Goal: Task Accomplishment & Management: Manage account settings

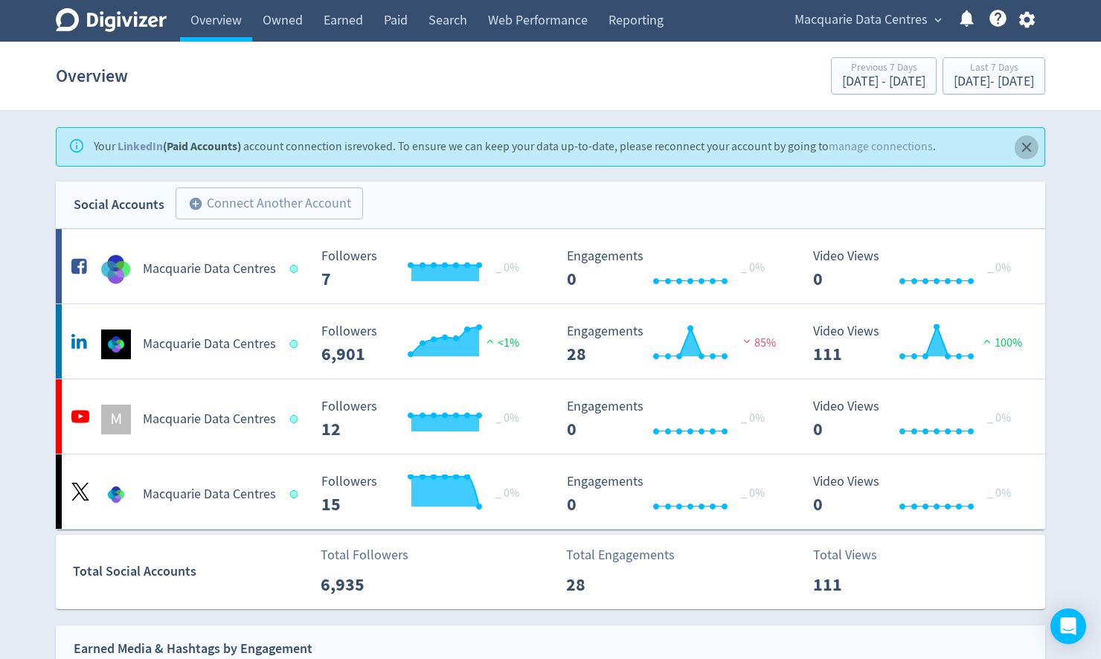
click at [1034, 144] on button "Close" at bounding box center [1027, 147] width 25 height 25
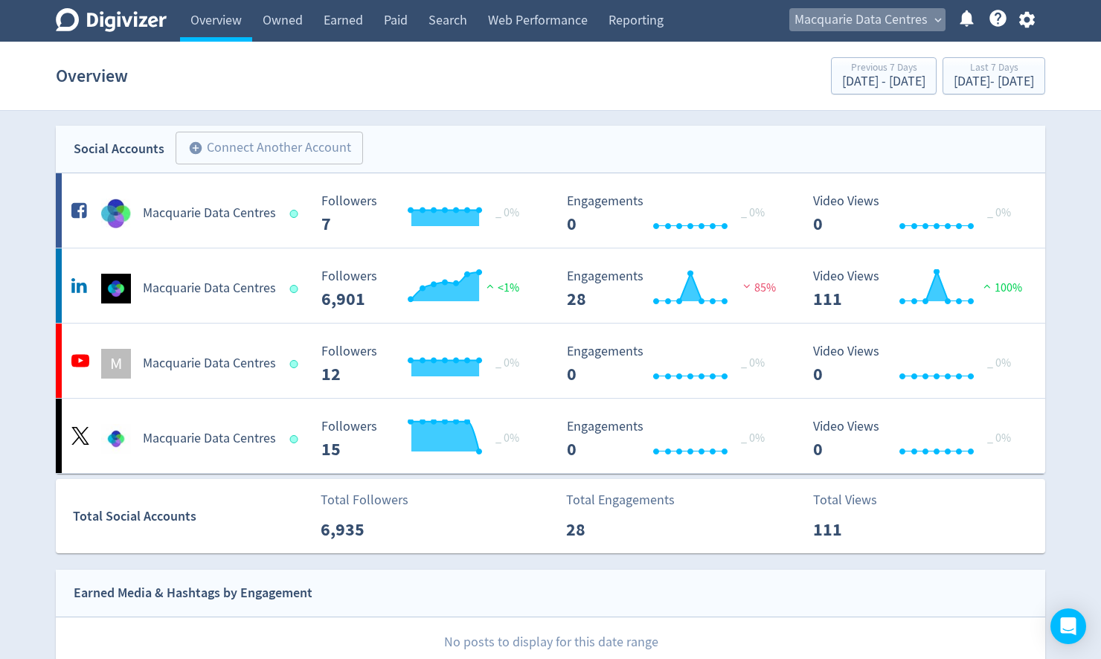
click at [851, 21] on span "Macquarie Data Centres" at bounding box center [861, 20] width 133 height 24
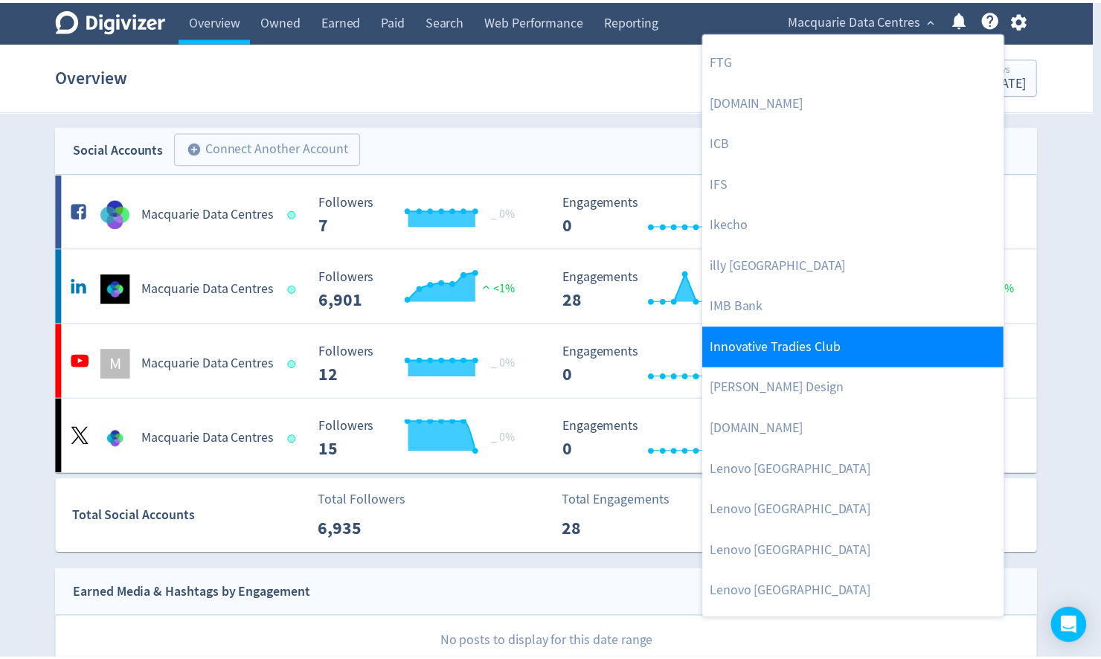
scroll to position [1250, 0]
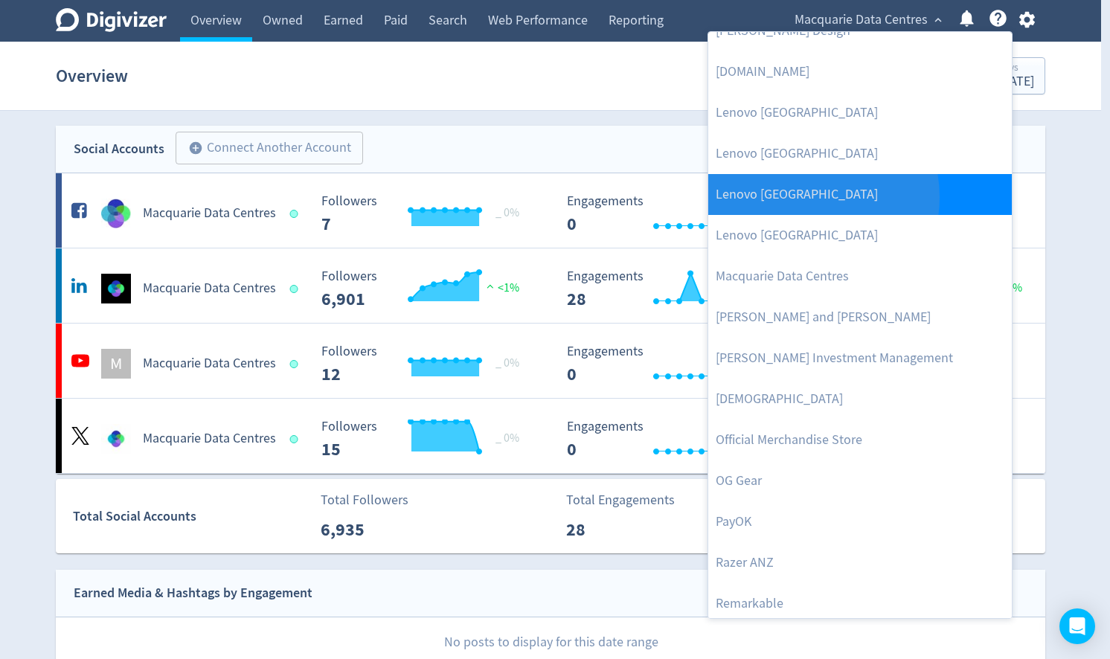
click at [802, 197] on link "Lenovo [GEOGRAPHIC_DATA]" at bounding box center [860, 194] width 304 height 41
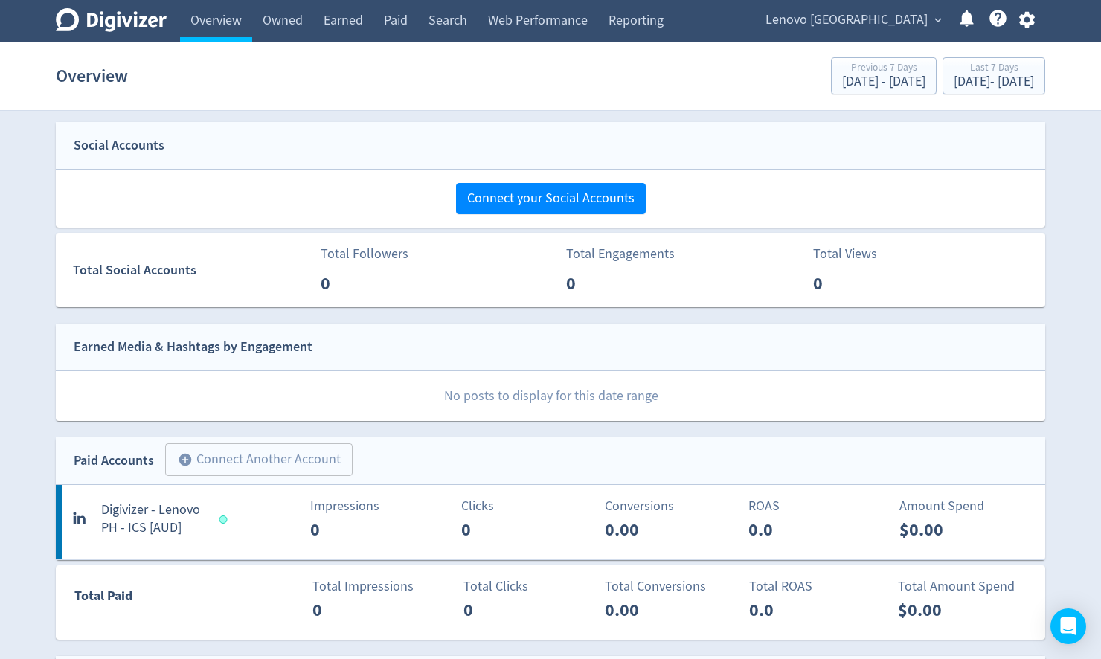
scroll to position [0, 0]
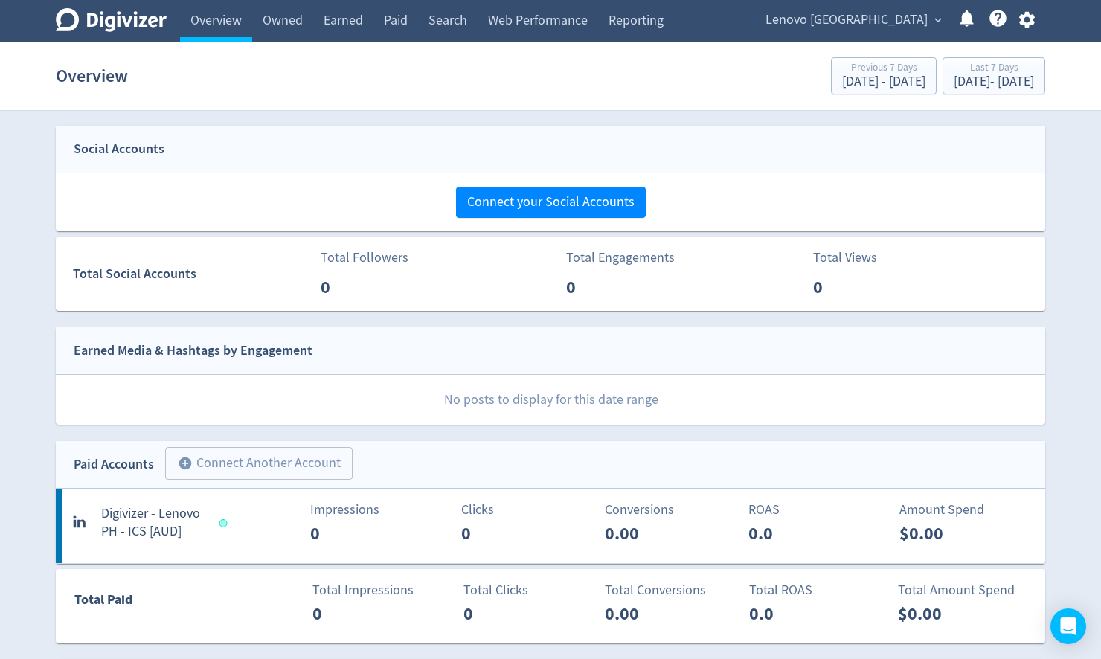
click at [1032, 22] on icon "button" at bounding box center [1027, 20] width 16 height 16
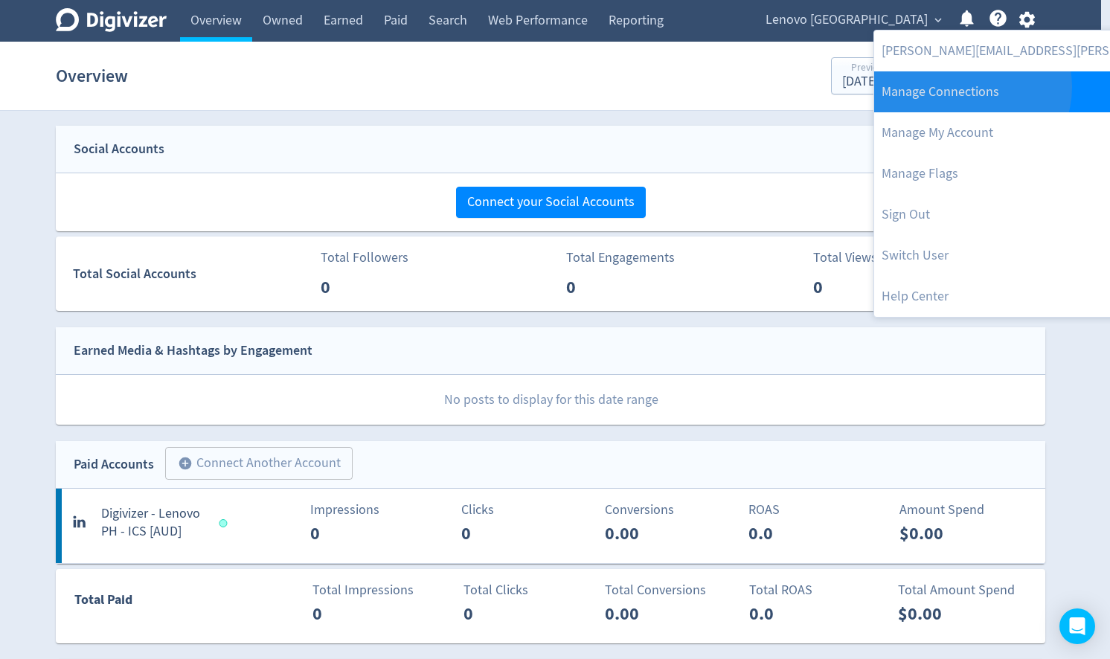
click at [971, 87] on link "Manage Connections" at bounding box center [1072, 91] width 397 height 41
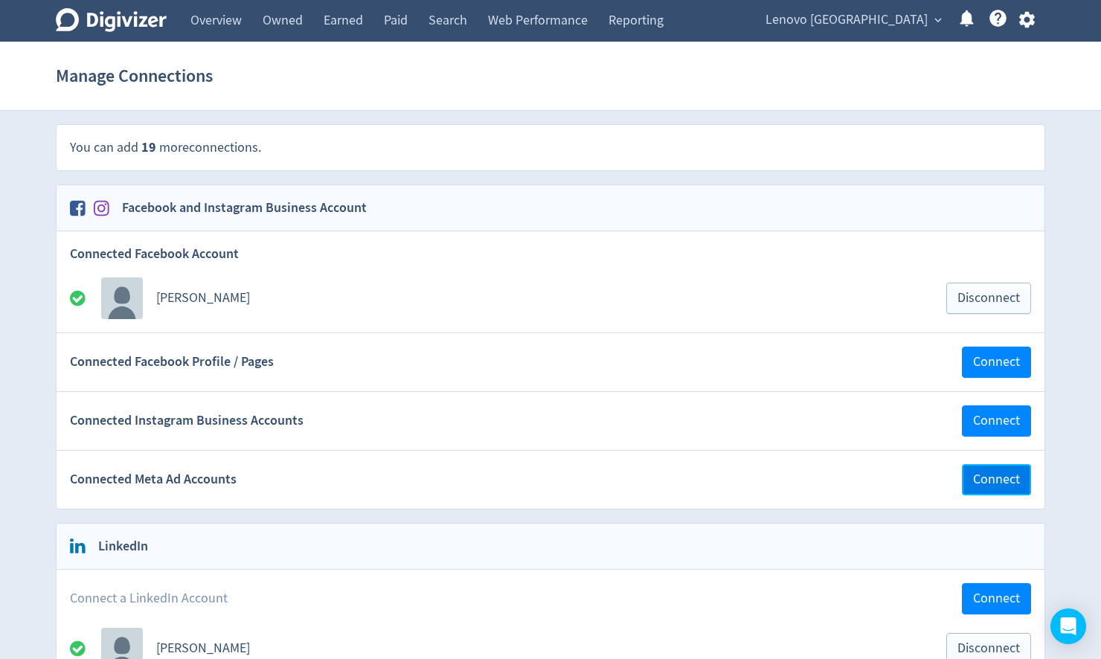
click at [982, 479] on span "Connect" at bounding box center [996, 479] width 47 height 13
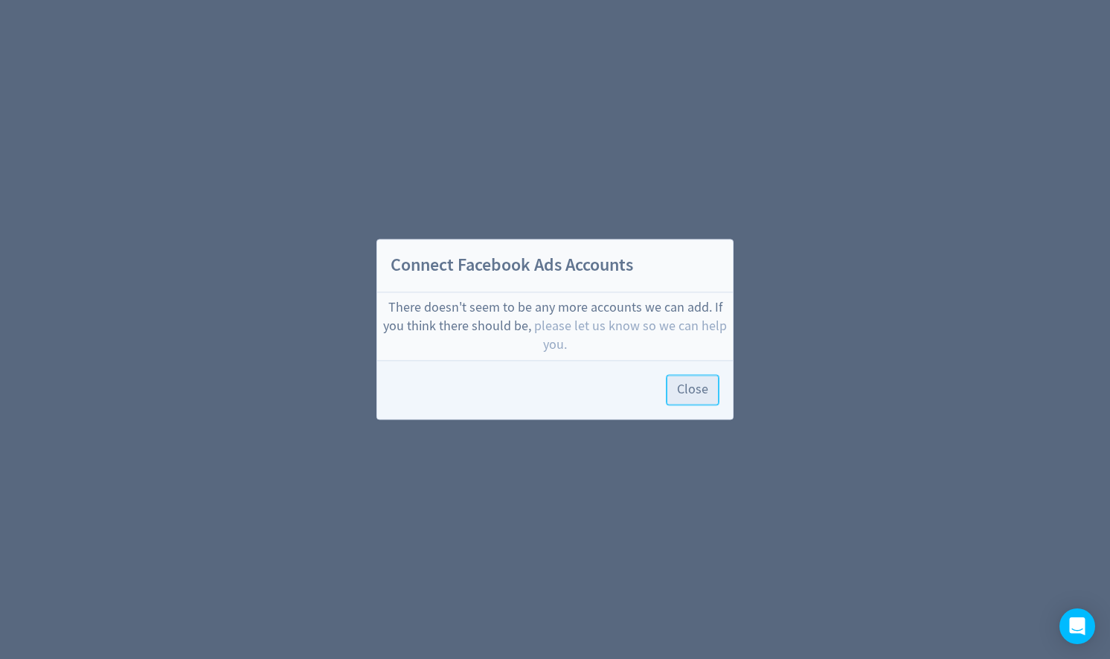
click at [693, 387] on span "Close" at bounding box center [692, 390] width 31 height 13
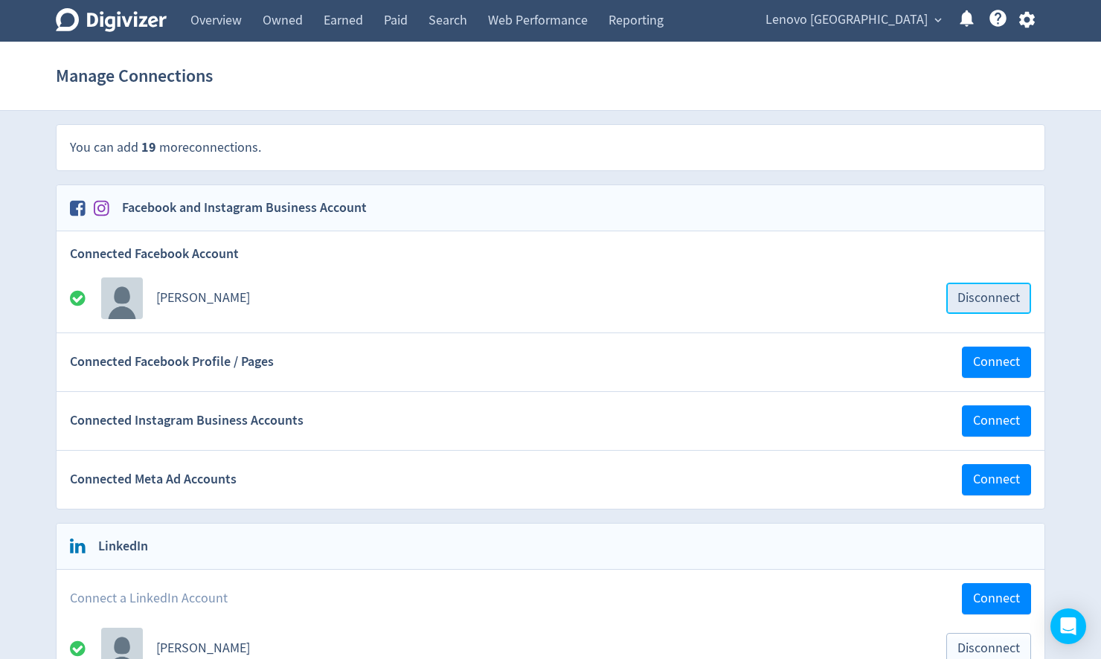
click at [994, 301] on span "Disconnect" at bounding box center [989, 298] width 63 height 13
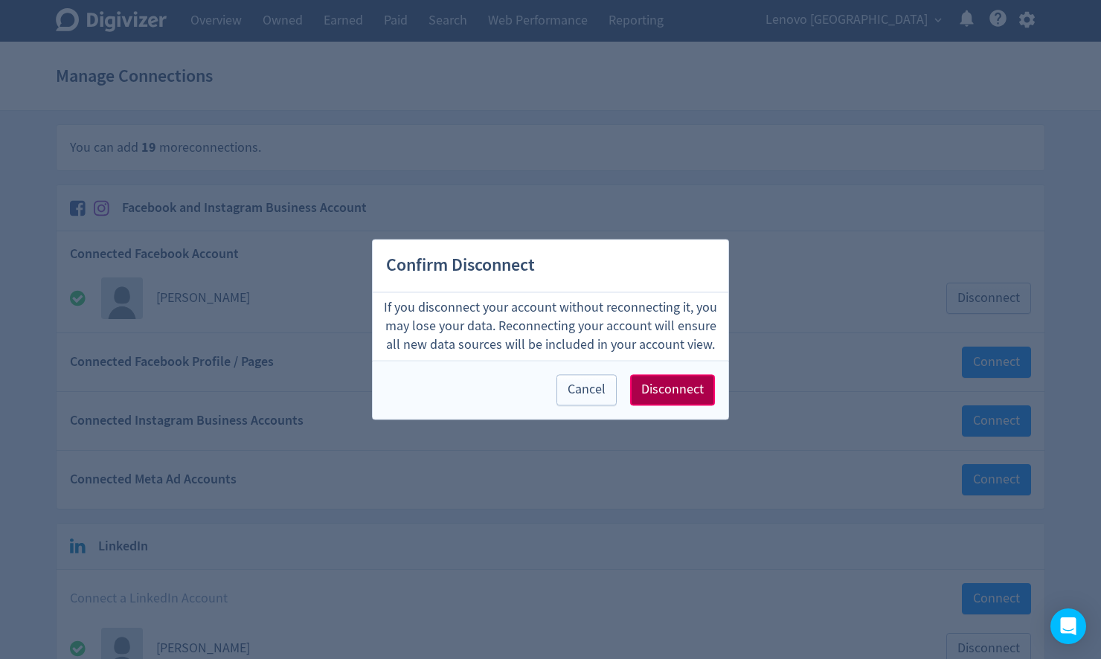
click at [693, 393] on span "Disconnect" at bounding box center [672, 390] width 63 height 13
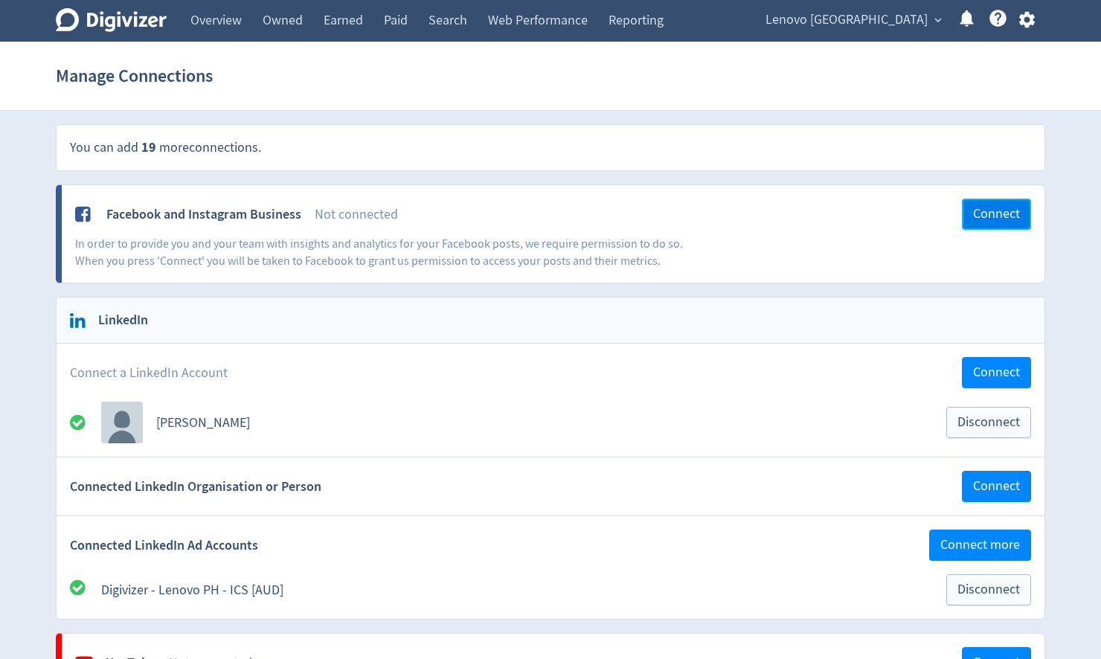
click at [996, 215] on span "Connect" at bounding box center [996, 214] width 47 height 13
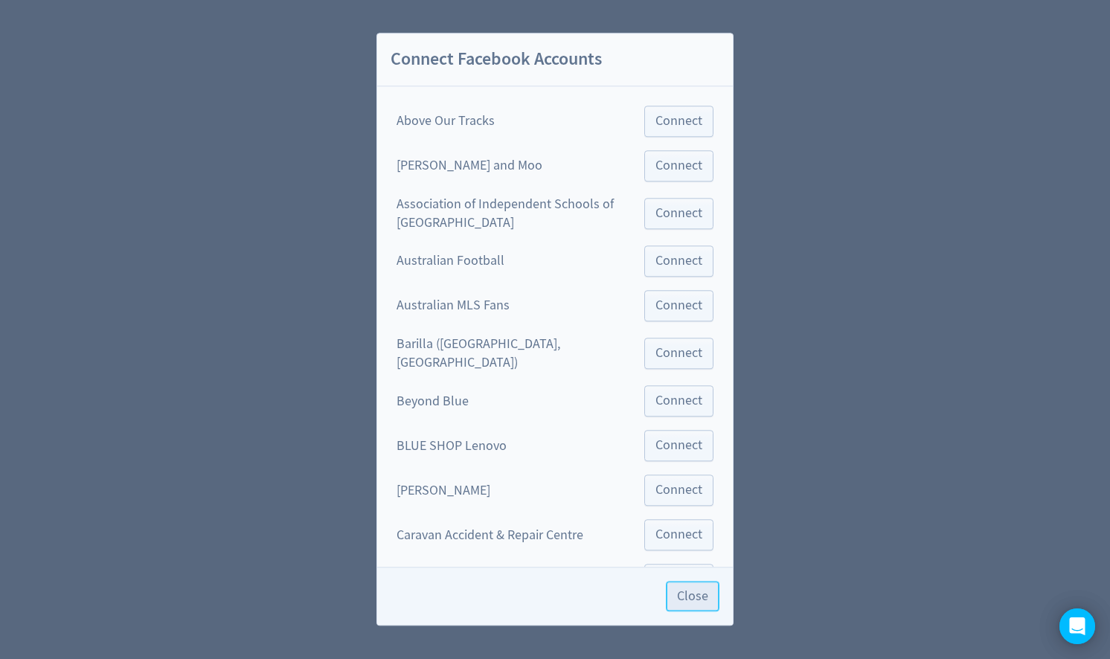
click at [697, 597] on span "Close" at bounding box center [692, 597] width 31 height 13
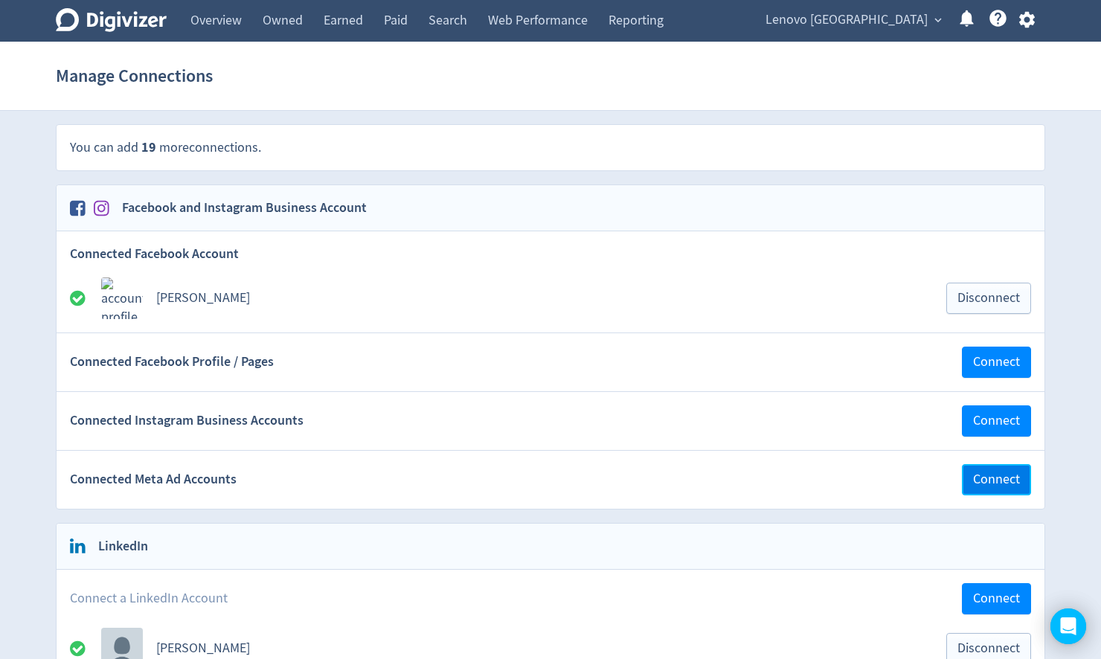
click at [990, 474] on span "Connect" at bounding box center [996, 479] width 47 height 13
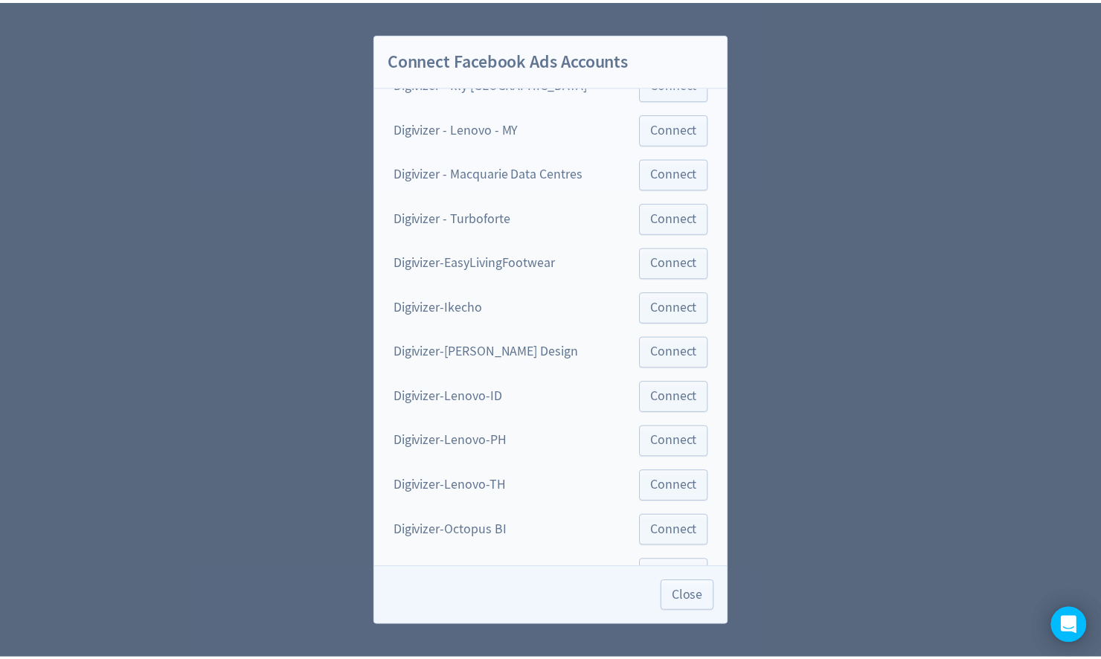
scroll to position [893, 0]
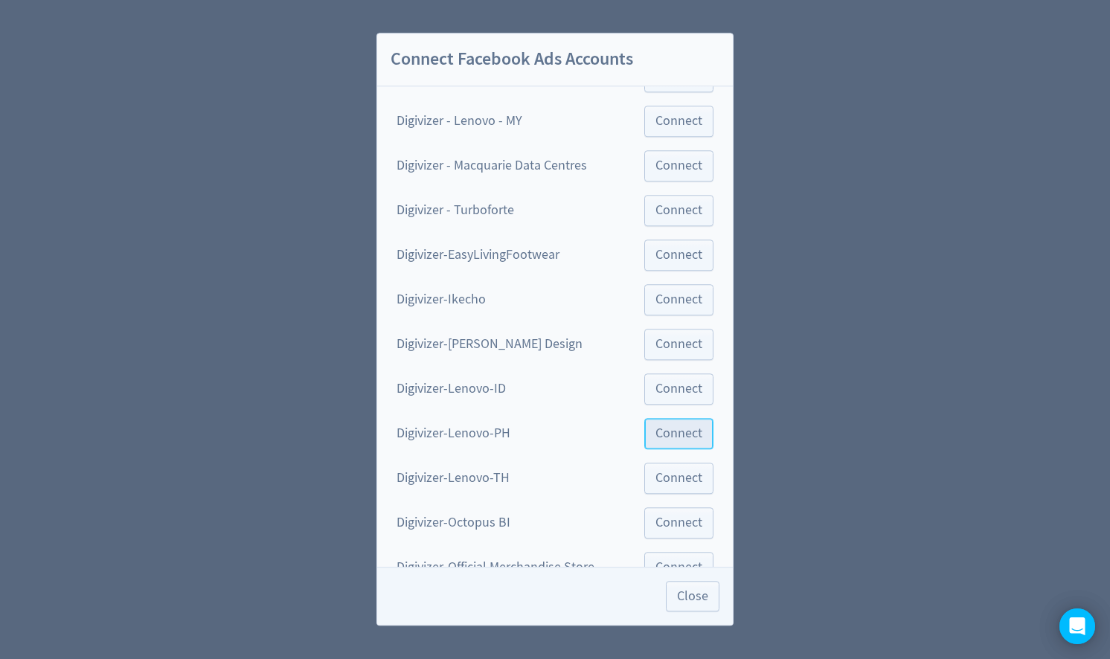
click at [662, 427] on span "Connect" at bounding box center [679, 433] width 47 height 13
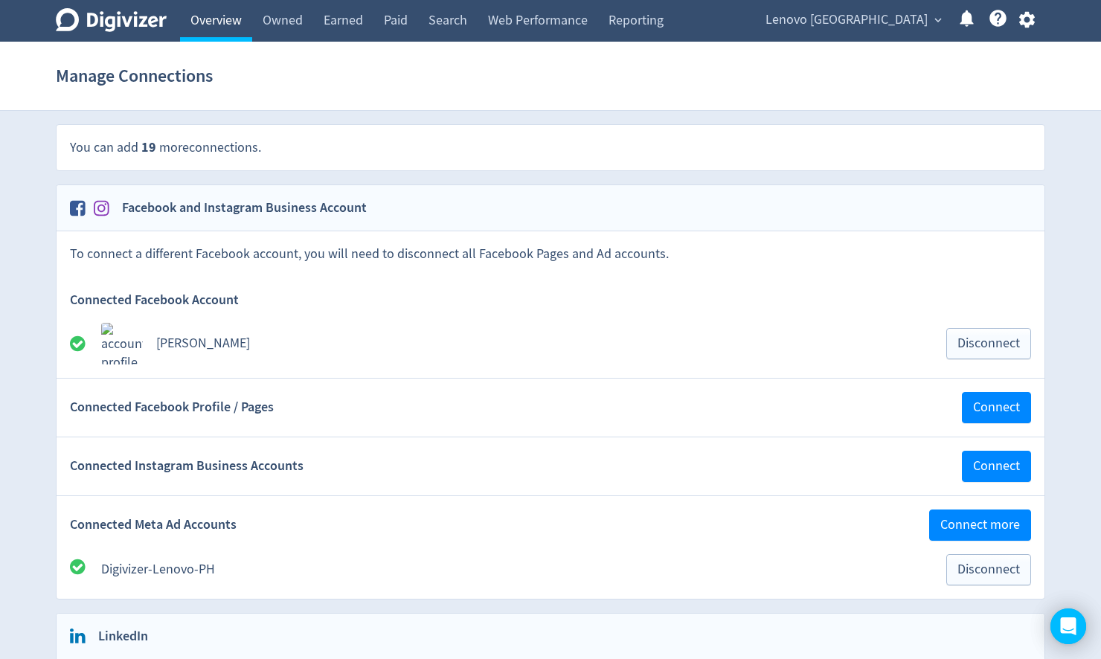
click at [205, 25] on link "Overview" at bounding box center [216, 21] width 72 height 42
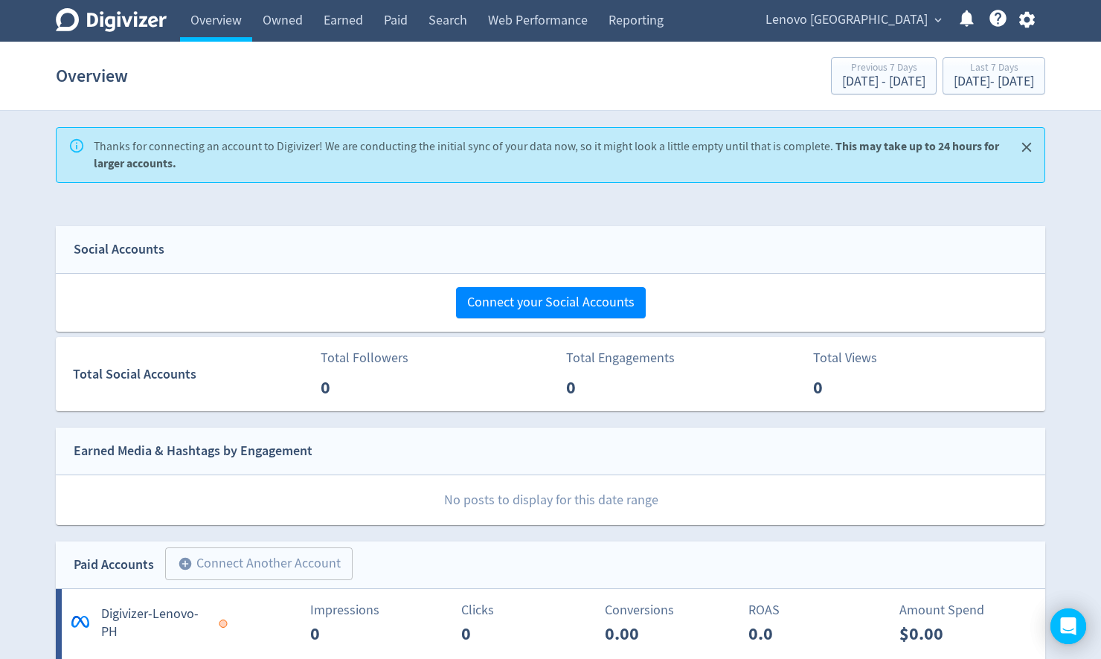
click at [1025, 140] on icon "Close" at bounding box center [1027, 147] width 17 height 17
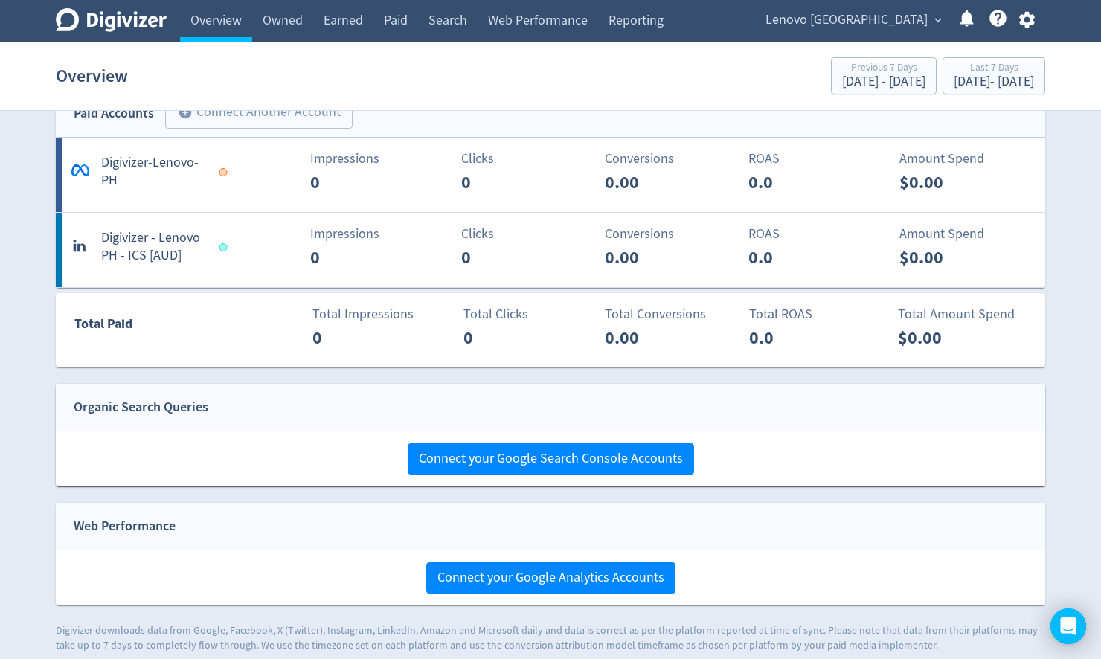
scroll to position [357, 0]
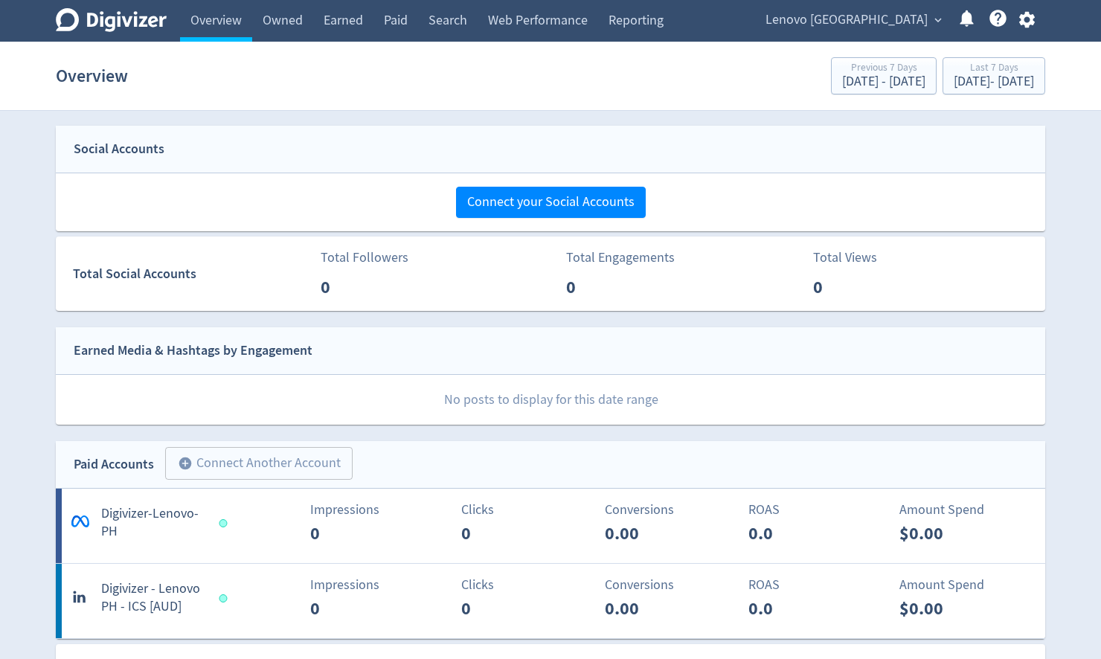
scroll to position [355, 0]
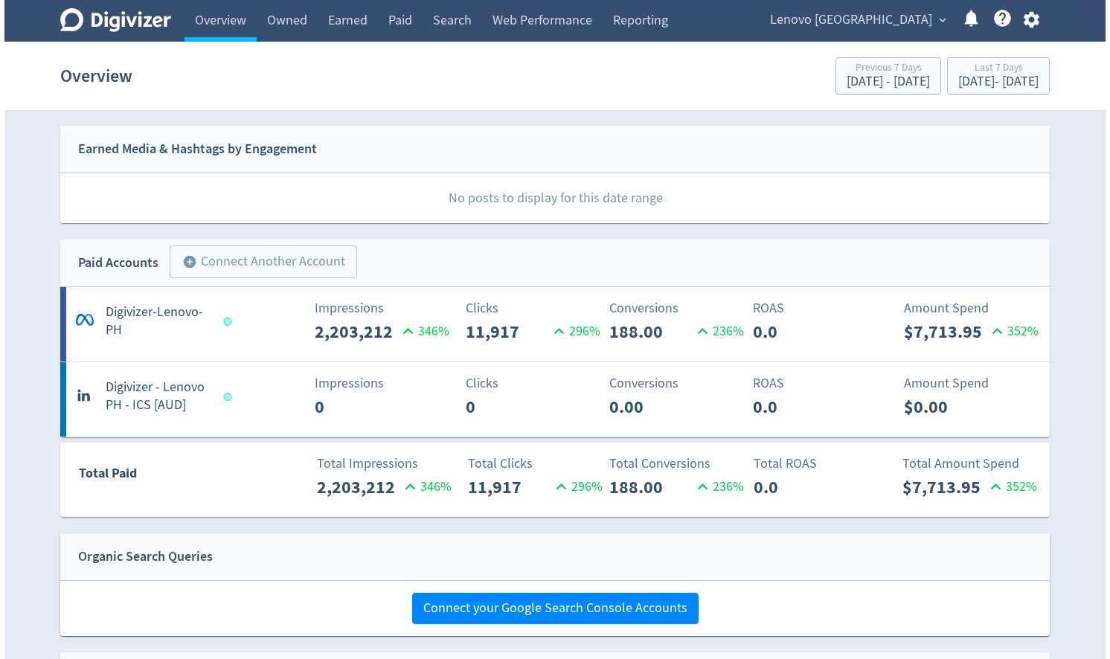
scroll to position [238, 0]
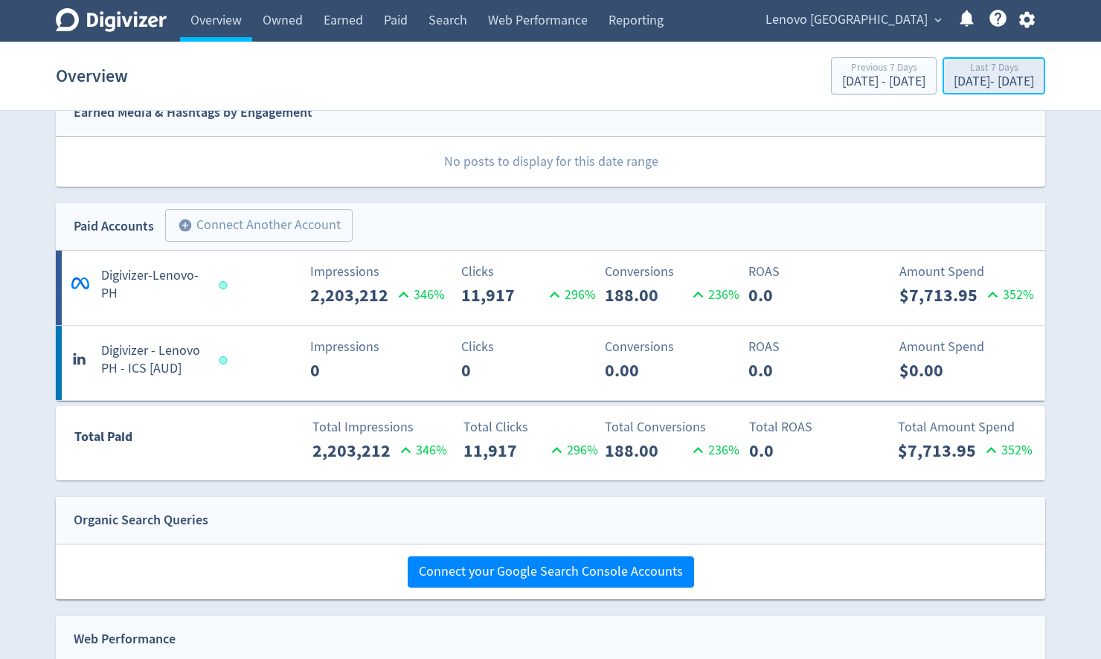
click at [967, 87] on div "[DATE] - [DATE]" at bounding box center [994, 81] width 80 height 13
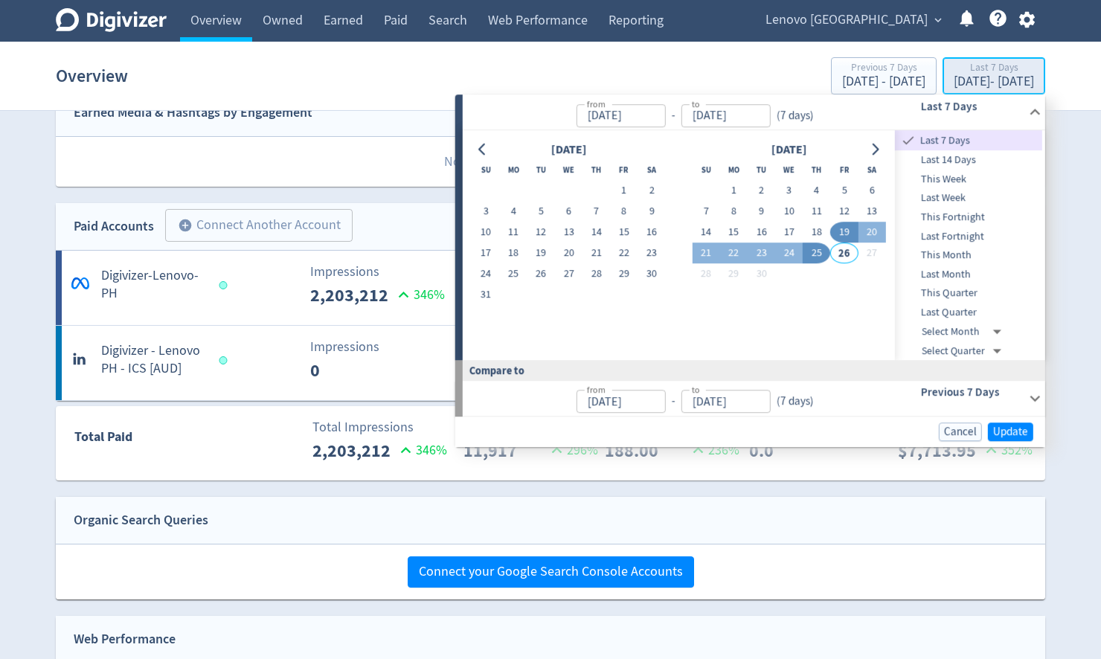
type input "[DATE]"
click at [732, 192] on button "1" at bounding box center [734, 191] width 28 height 21
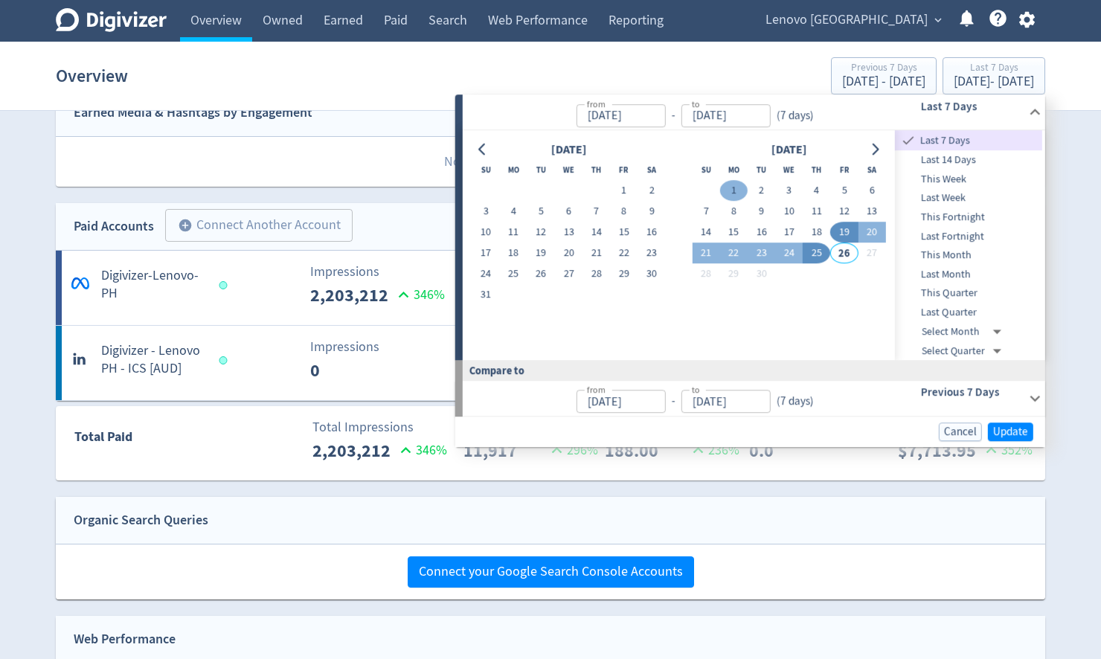
type input "[DATE]"
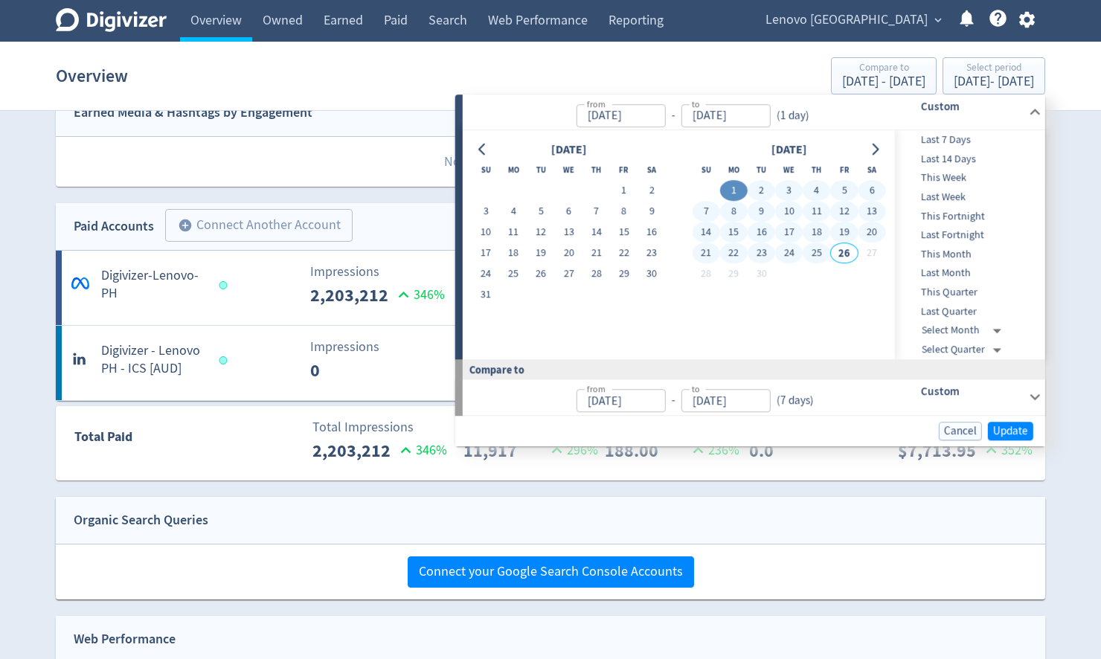
click at [824, 254] on button "25" at bounding box center [817, 253] width 28 height 21
type input "[DATE]"
type input "Aug 07, 2025"
type input "Aug 31, 2025"
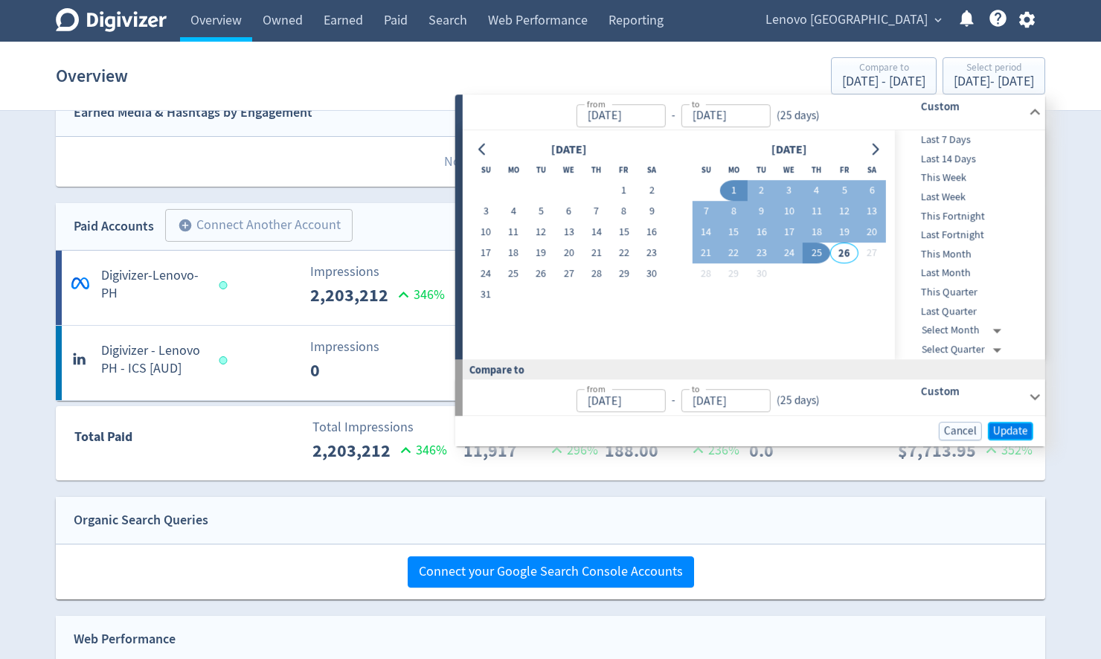
click at [1001, 426] on span "Update" at bounding box center [1010, 431] width 35 height 11
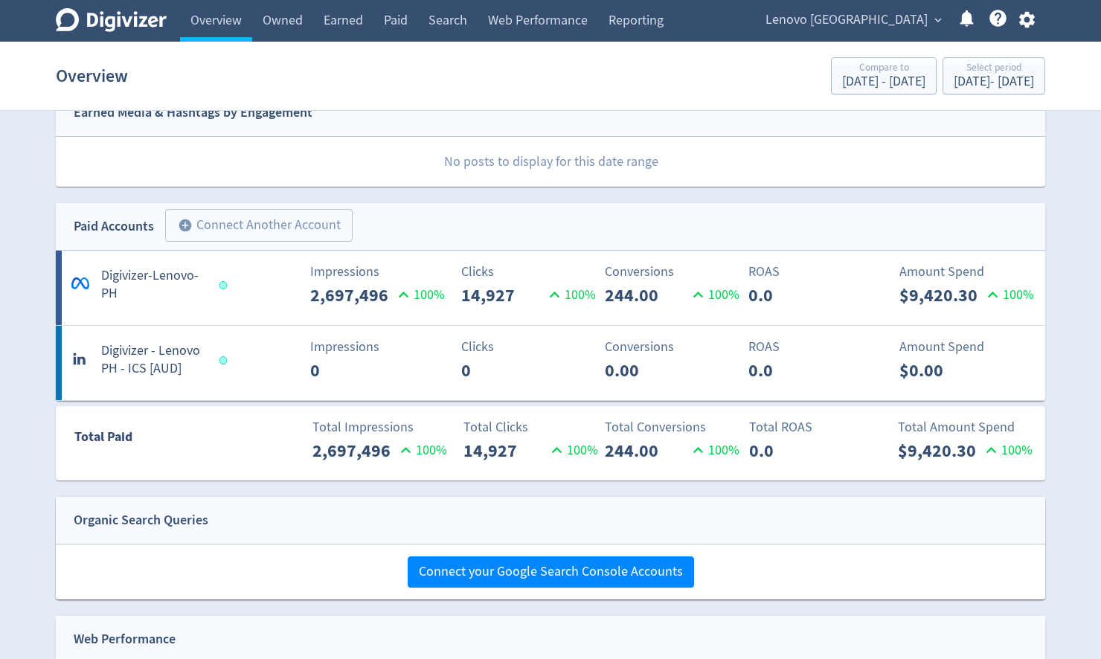
click at [907, 19] on span "Lenovo [GEOGRAPHIC_DATA]" at bounding box center [847, 20] width 162 height 24
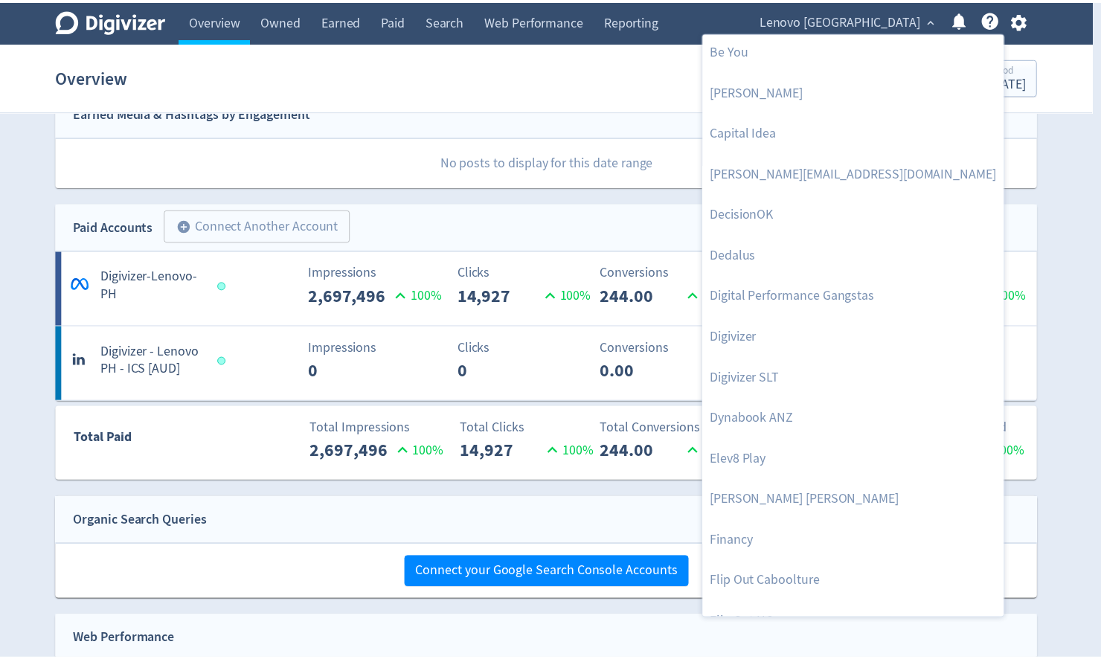
scroll to position [298, 0]
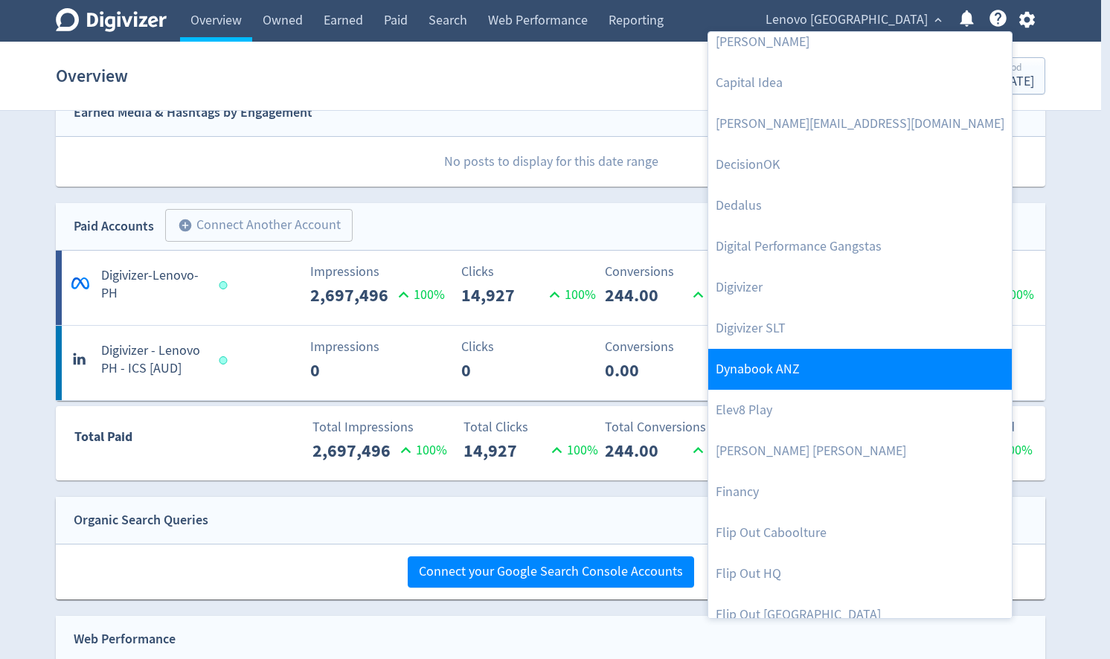
click at [786, 377] on link "Dynabook ANZ" at bounding box center [860, 369] width 304 height 41
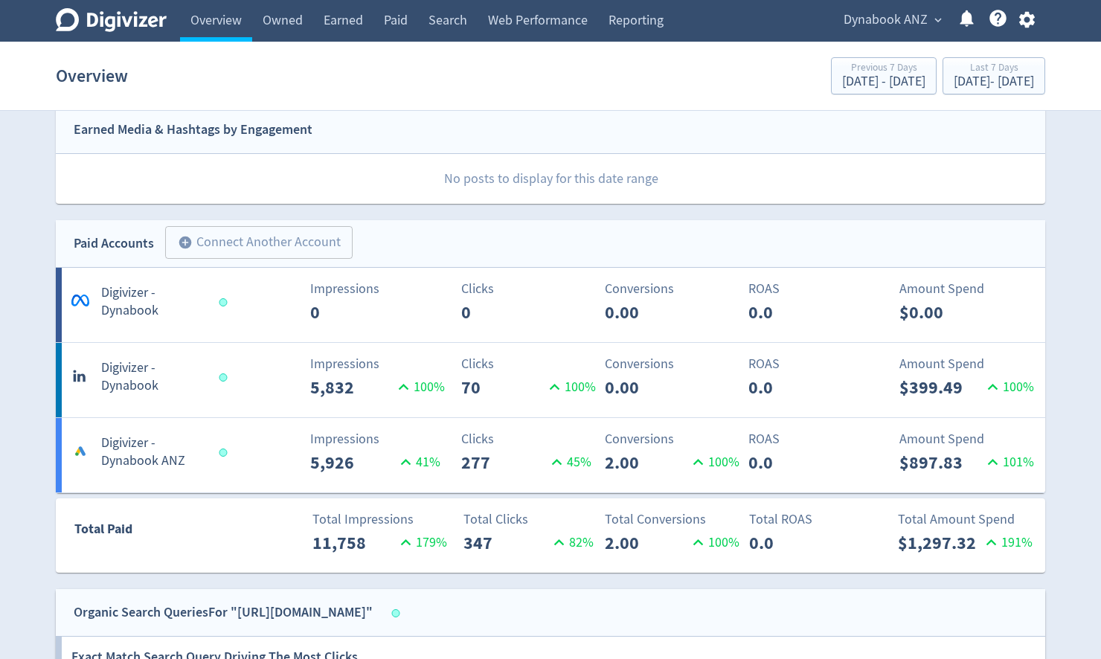
scroll to position [536, 0]
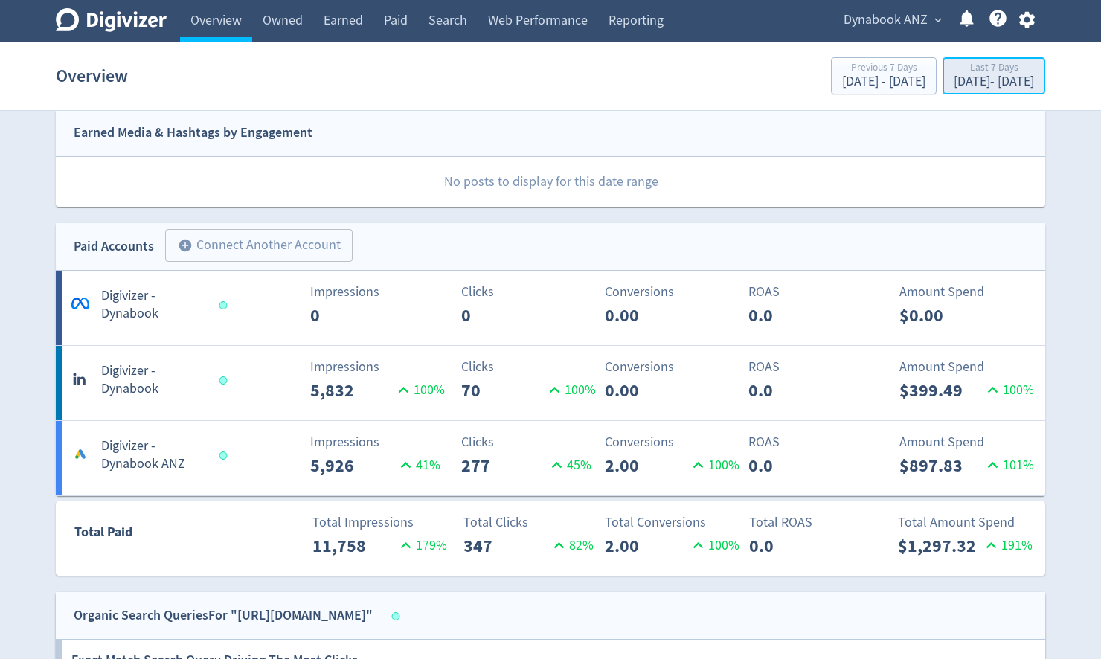
click at [979, 86] on div "Sep 19, 2025 - Sep 25, 2025" at bounding box center [994, 81] width 80 height 13
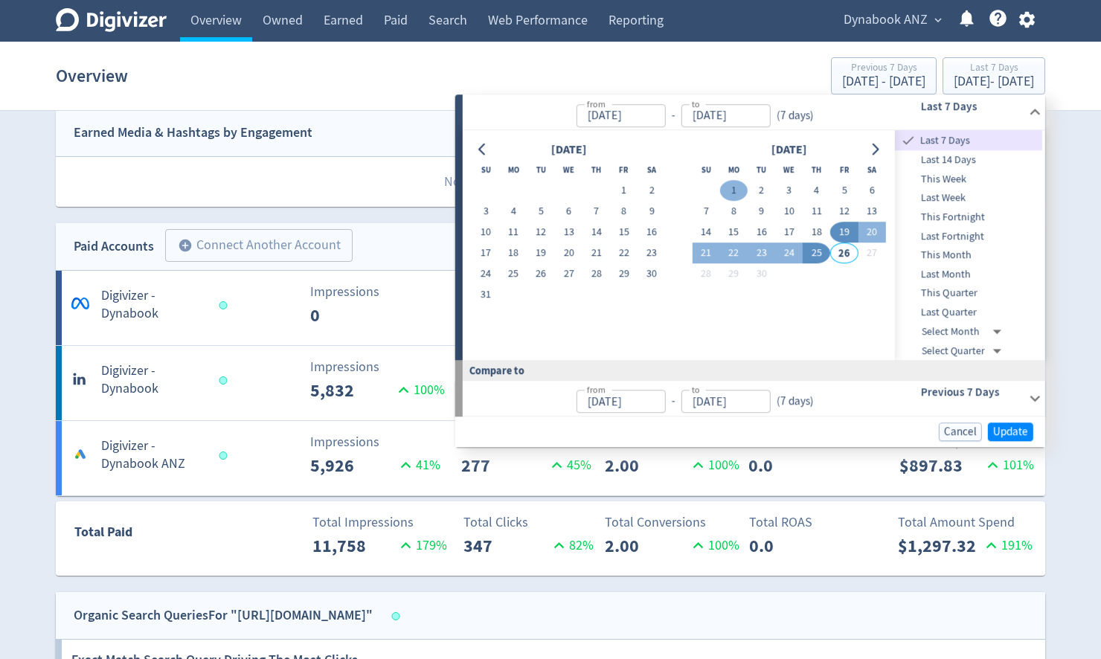
click at [737, 192] on button "1" at bounding box center [734, 191] width 28 height 21
type input "Sep 01, 2025"
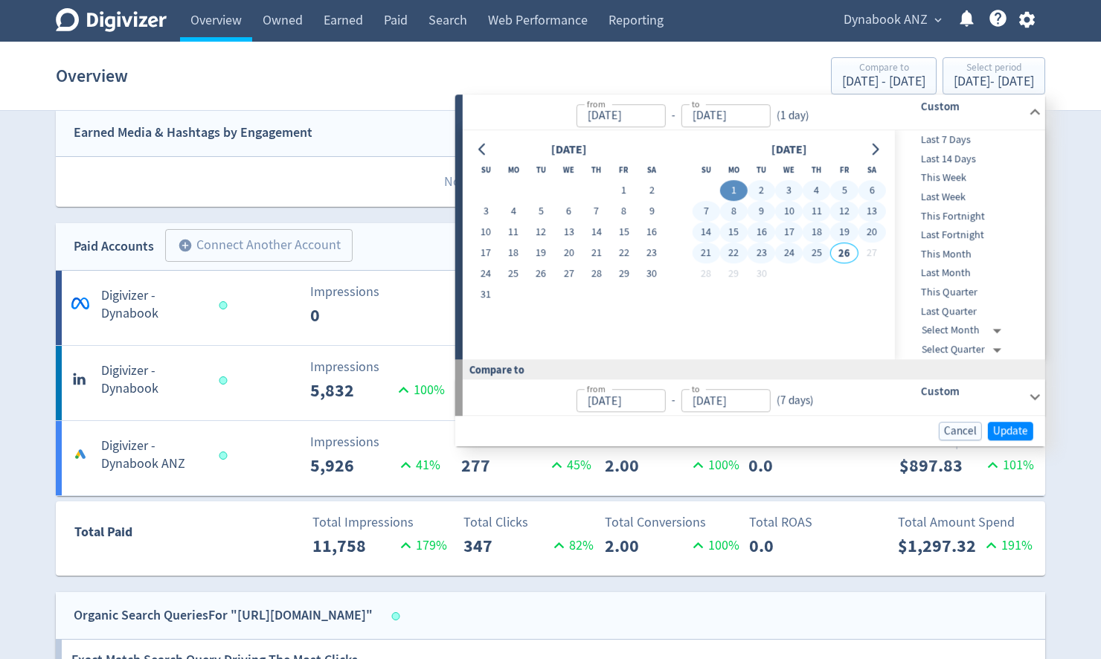
click at [821, 259] on button "25" at bounding box center [817, 253] width 28 height 21
type input "[DATE]"
type input "Aug 07, 2025"
type input "Aug 31, 2025"
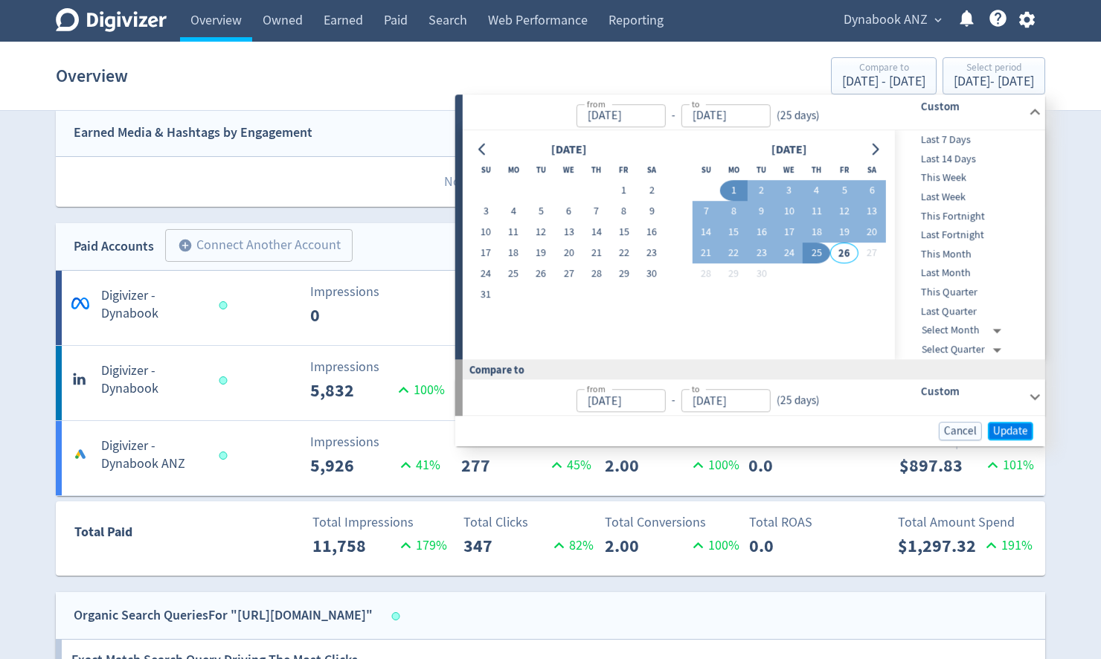
click at [1007, 422] on button "Update" at bounding box center [1010, 431] width 45 height 19
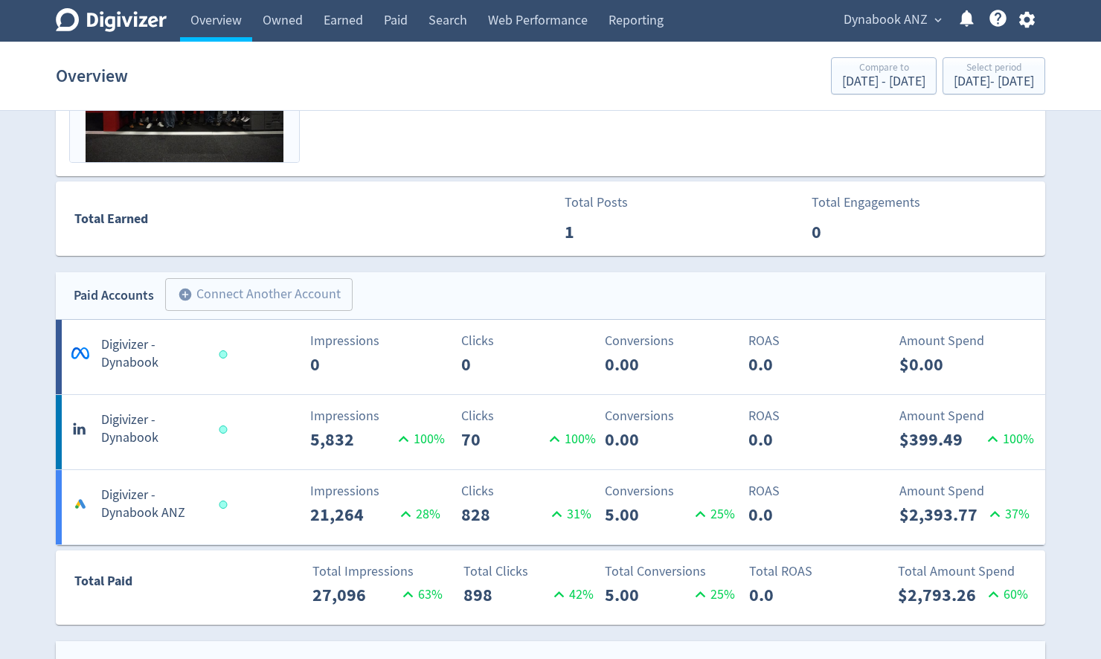
scroll to position [833, 0]
